Goal: Task Accomplishment & Management: Use online tool/utility

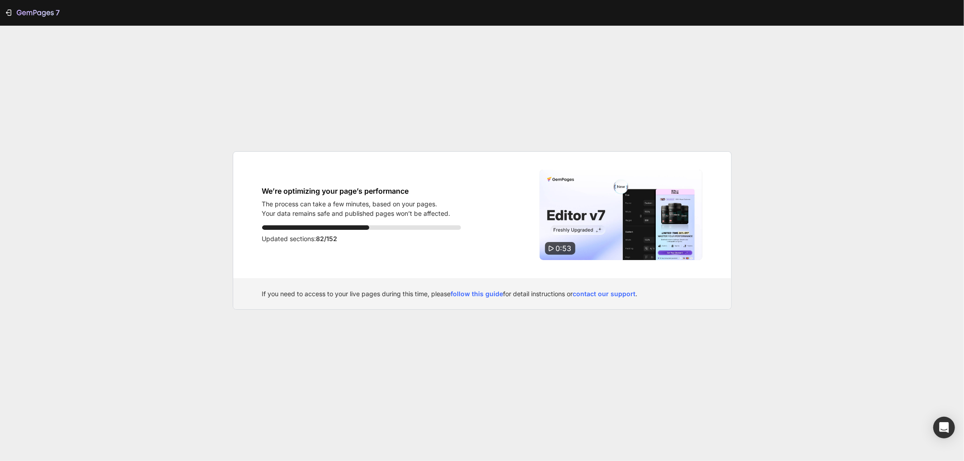
click at [330, 239] on span "82/152" at bounding box center [326, 239] width 21 height 8
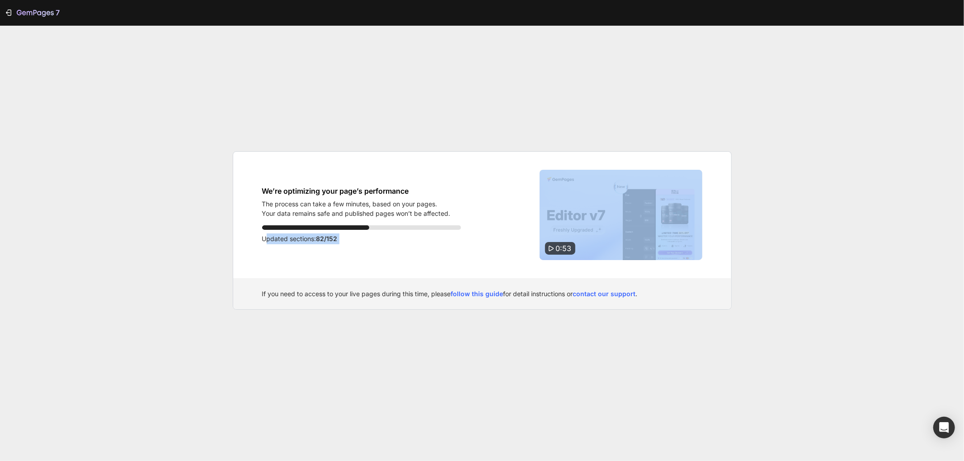
click at [330, 239] on span "82/152" at bounding box center [326, 239] width 21 height 8
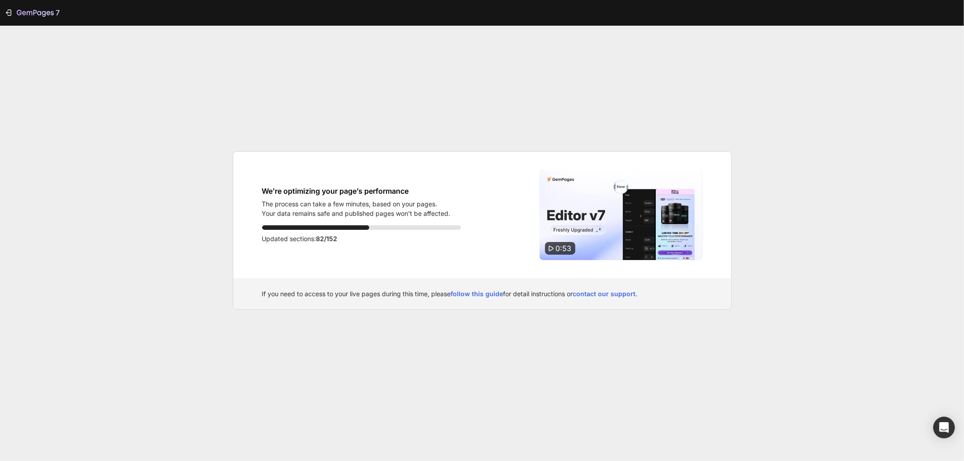
click at [403, 208] on p "The process can take a few minutes, based on your pages." at bounding box center [356, 203] width 188 height 9
click at [377, 216] on p "Your data remains safe and published pages won’t be affected." at bounding box center [356, 213] width 188 height 9
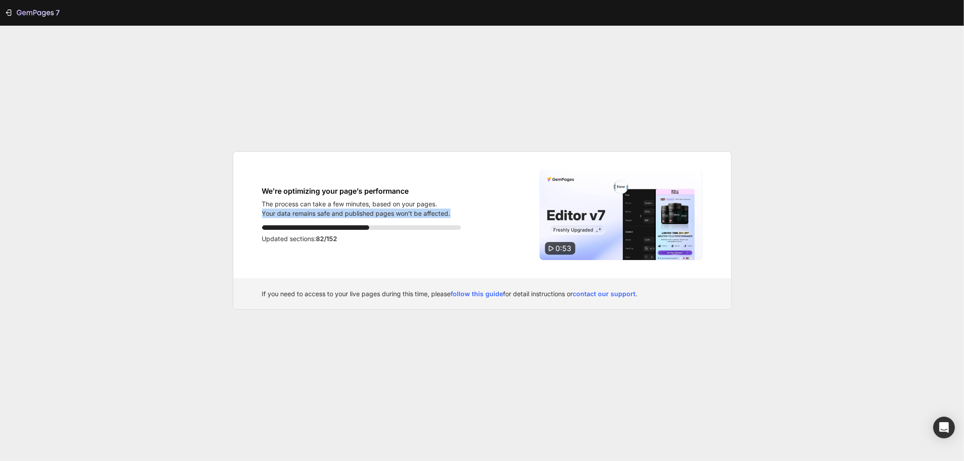
click at [377, 216] on p "Your data remains safe and published pages won’t be affected." at bounding box center [356, 213] width 188 height 9
click at [413, 251] on div "We’re optimizing your page’s performance The process can take a few minutes, ba…" at bounding box center [361, 215] width 199 height 90
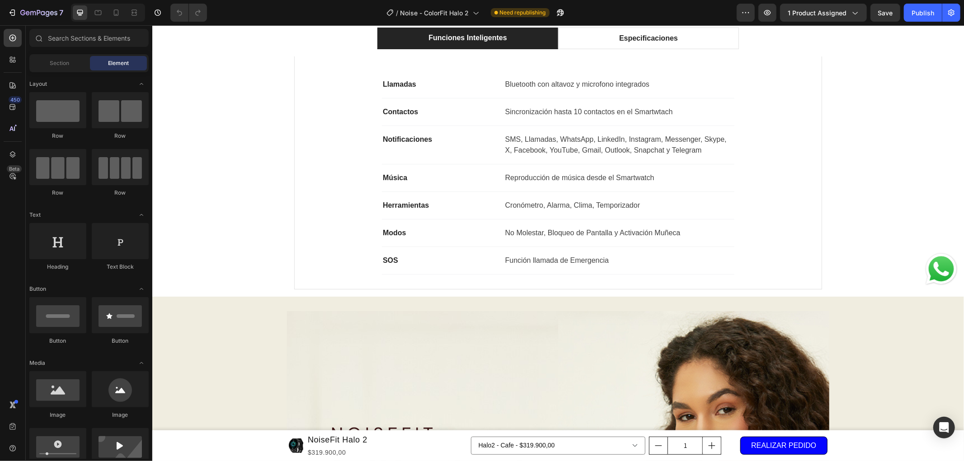
scroll to position [703, 0]
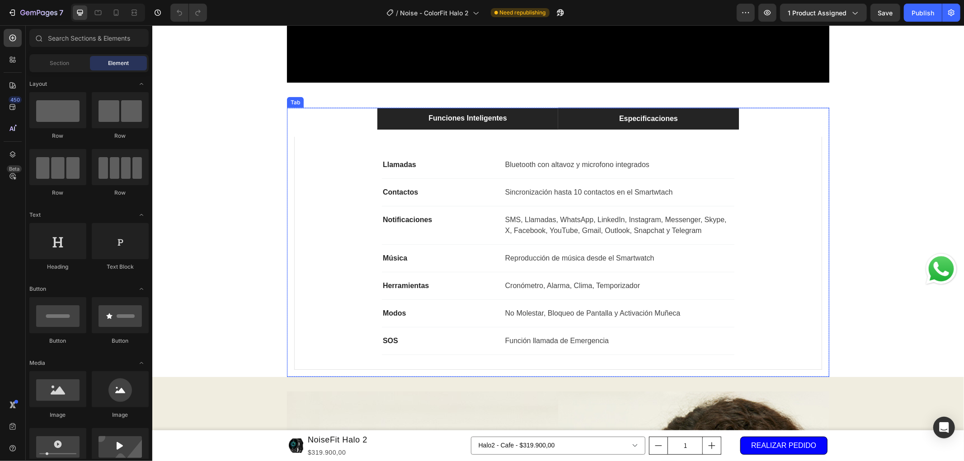
click at [648, 116] on p "Especificaciones" at bounding box center [647, 118] width 59 height 11
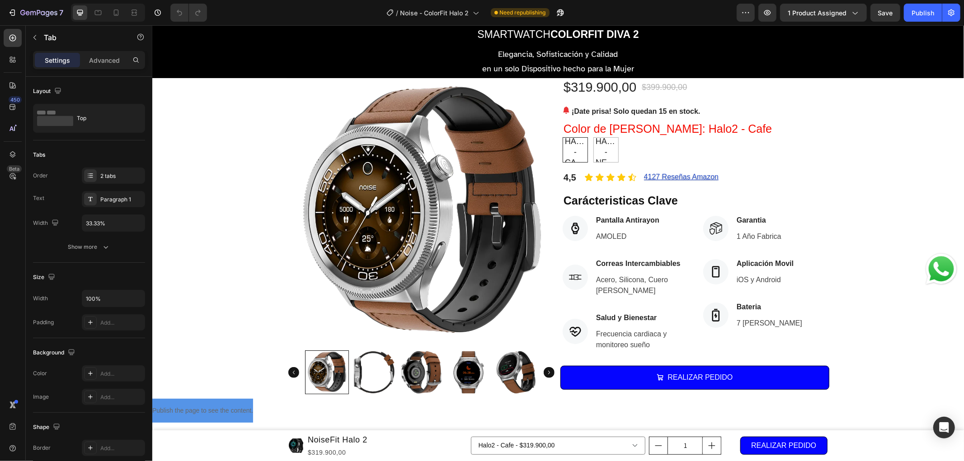
scroll to position [0, 0]
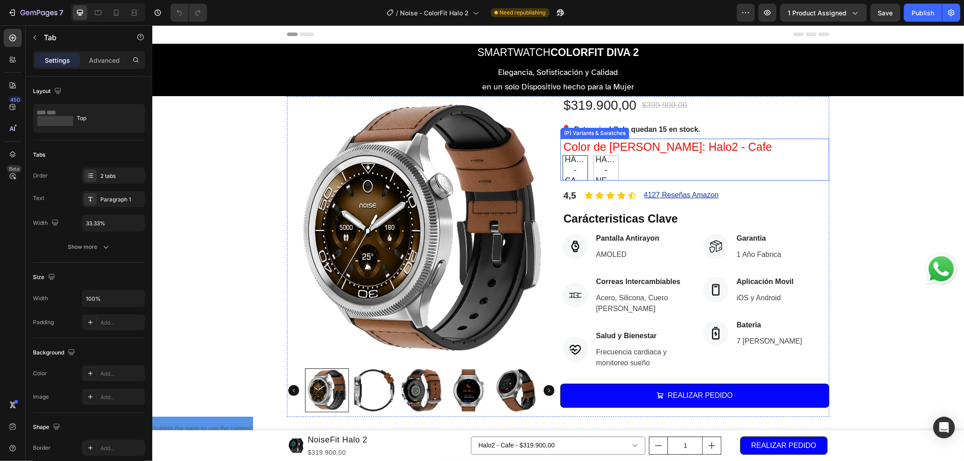
click at [644, 166] on div "Halo2 - Cafe Halo2 - Cafe Halo2 - Cafe Halo2 - Negro Halo2 - Negro Halo2 - Negro" at bounding box center [695, 167] width 267 height 25
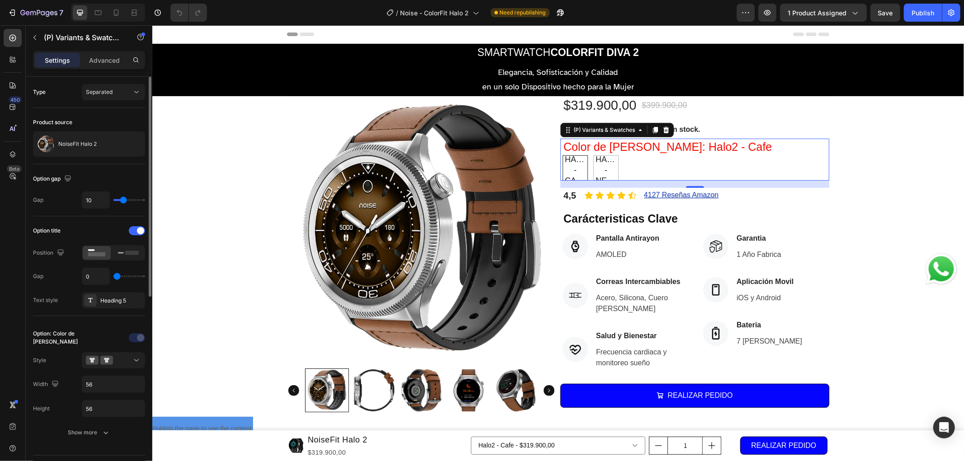
scroll to position [100, 0]
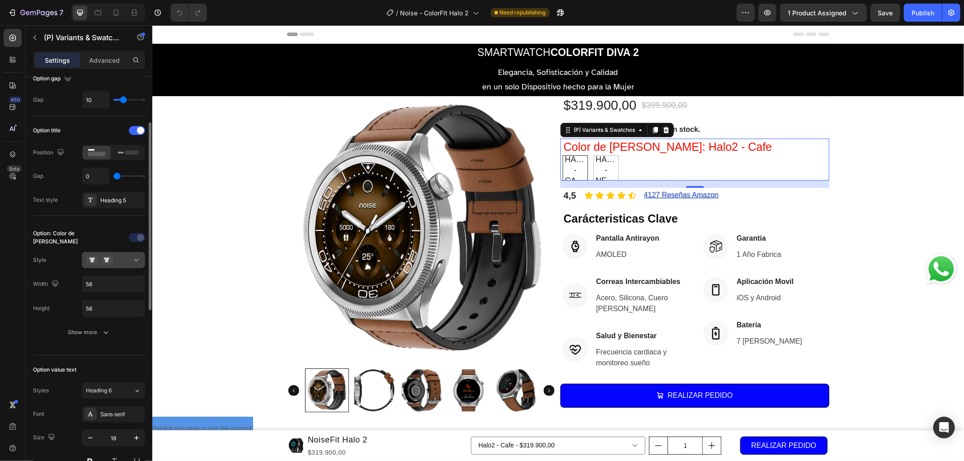
click at [122, 259] on div at bounding box center [113, 260] width 55 height 9
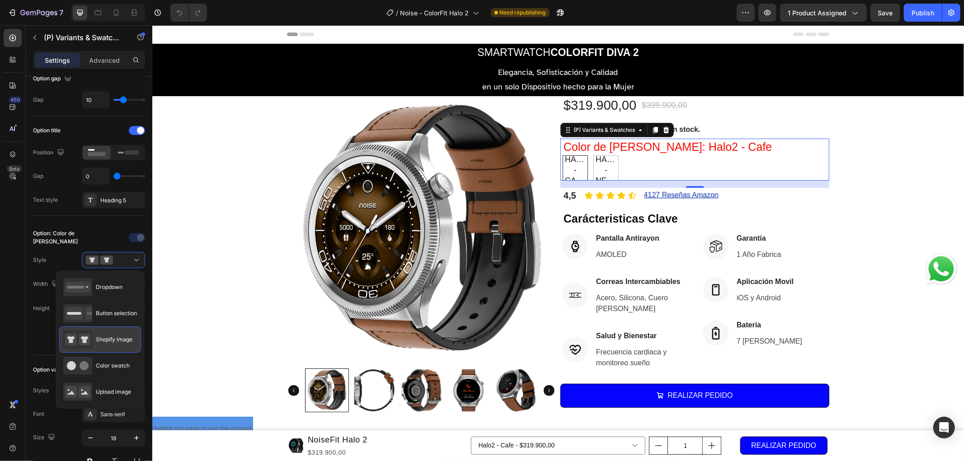
click at [111, 341] on span "Shopify image" at bounding box center [114, 340] width 37 height 8
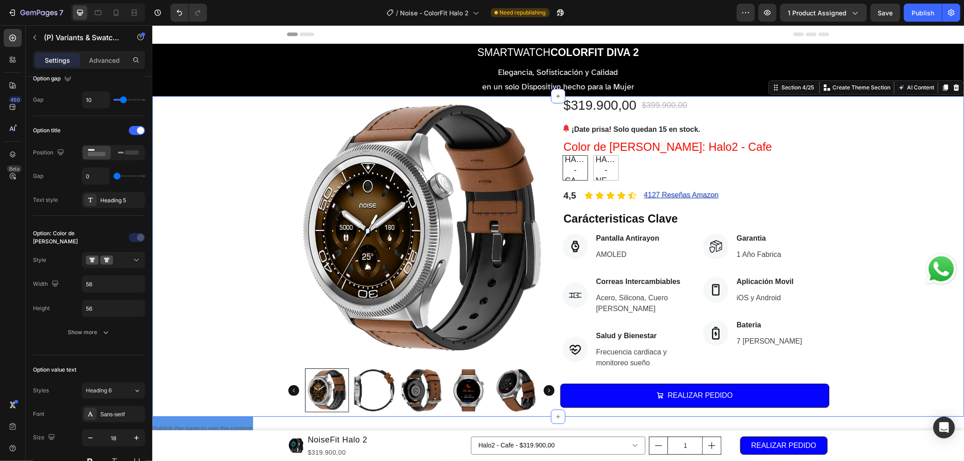
click at [249, 217] on div "Product Images $319.900,00 (P) Price (P) Price $399.900,00 (P) Price (P) Price …" at bounding box center [557, 256] width 811 height 321
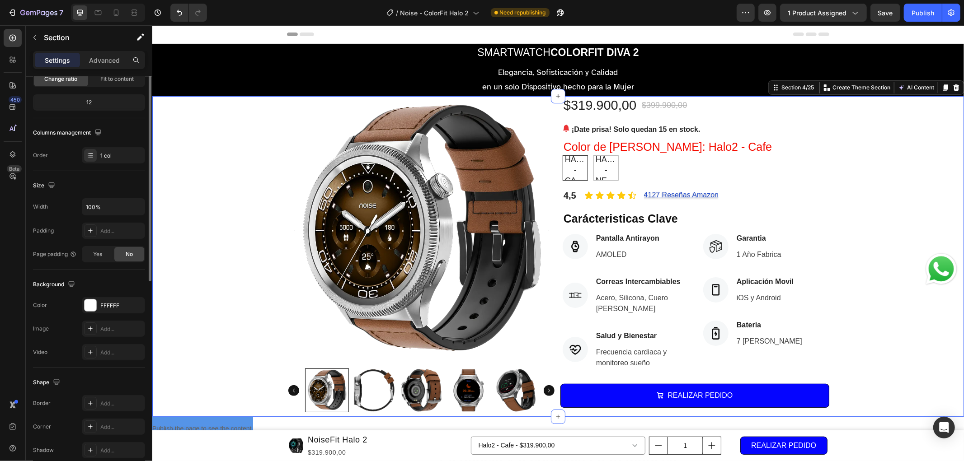
scroll to position [0, 0]
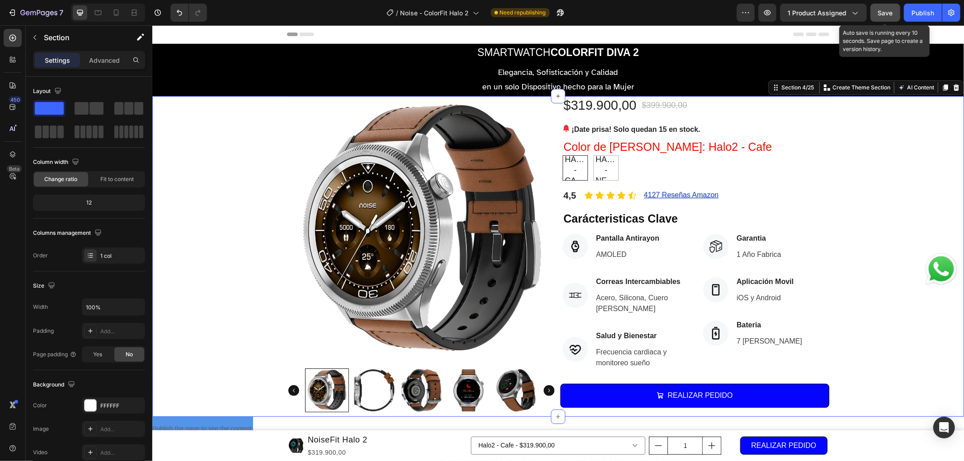
click at [887, 15] on span "Save" at bounding box center [885, 13] width 15 height 8
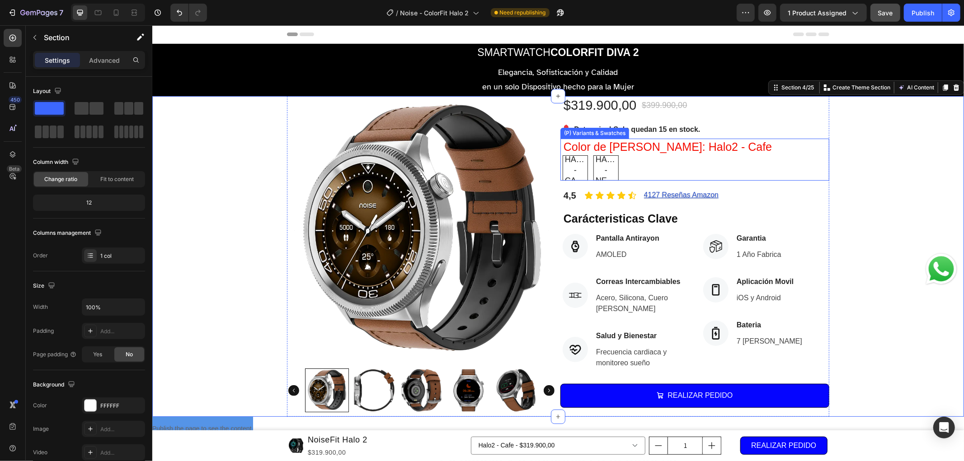
click at [607, 169] on span "Halo2 - Negro" at bounding box center [605, 170] width 24 height 32
click at [593, 155] on input "Halo2 - Negro Halo2 - Negro Halo2 - Negro" at bounding box center [592, 155] width 0 height 0
radio input "true"
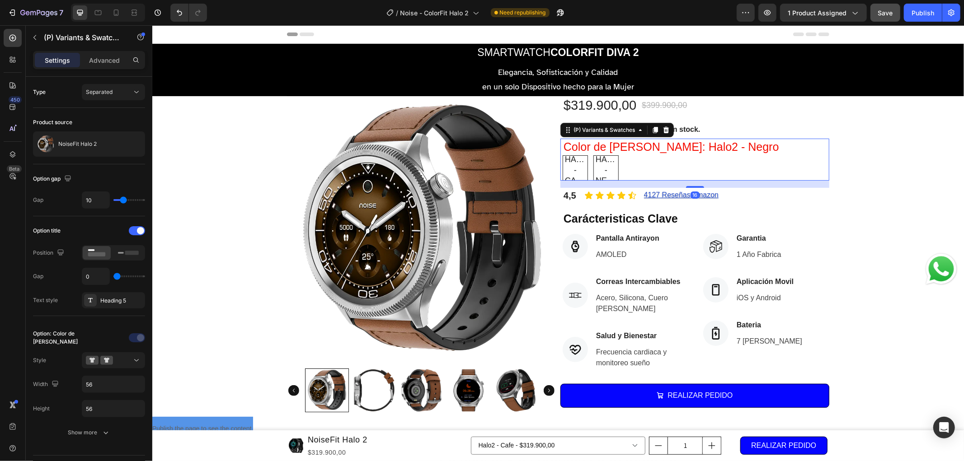
click at [567, 167] on span "Halo2 - Cafe" at bounding box center [574, 170] width 24 height 32
click at [562, 155] on input "Halo2 - Cafe Halo2 - Cafe Halo2 - Cafe" at bounding box center [562, 155] width 0 height 0
radio input "true"
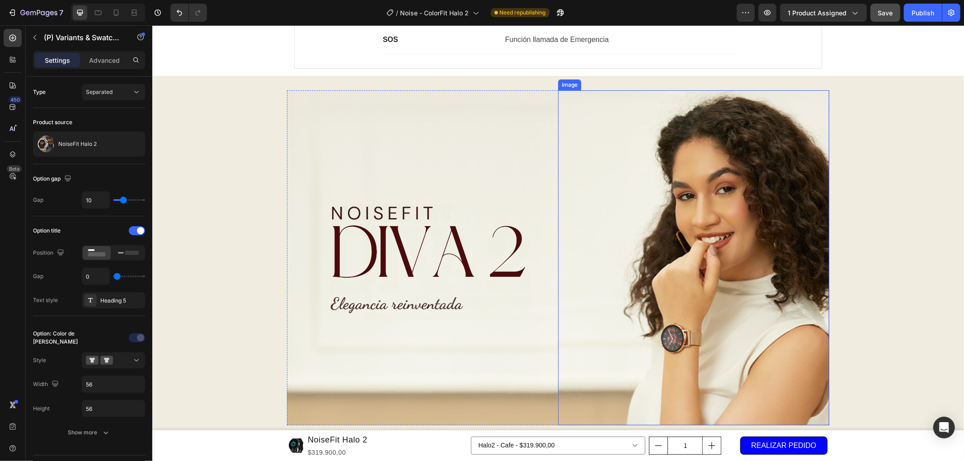
scroll to position [1054, 0]
